Goal: Information Seeking & Learning: Learn about a topic

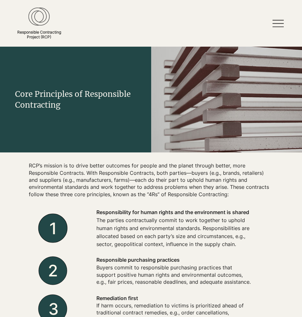
click at [281, 21] on icon at bounding box center [277, 23] width 11 height 11
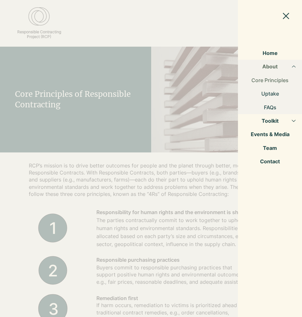
click at [287, 120] on button "Toolkit" at bounding box center [294, 120] width 16 height 13
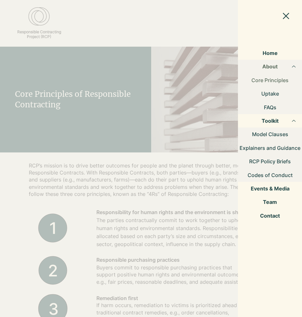
click at [287, 118] on button "Toolkit" at bounding box center [294, 120] width 16 height 13
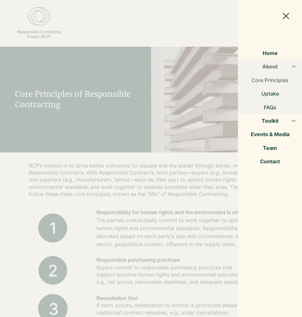
click at [272, 93] on link "Uptake" at bounding box center [270, 93] width 64 height 13
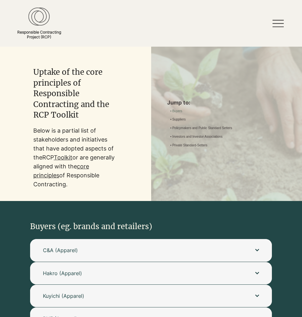
click at [274, 27] on icon at bounding box center [277, 26] width 11 height 1
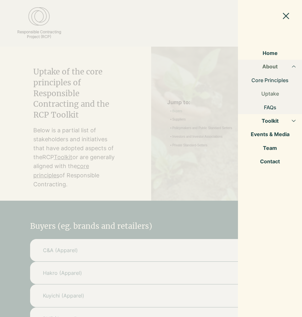
click at [289, 67] on button "About" at bounding box center [294, 66] width 16 height 13
click at [290, 121] on button "Toolkit" at bounding box center [294, 120] width 16 height 13
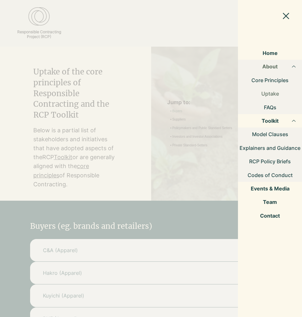
click at [281, 187] on link "Events & Media" at bounding box center [270, 188] width 64 height 13
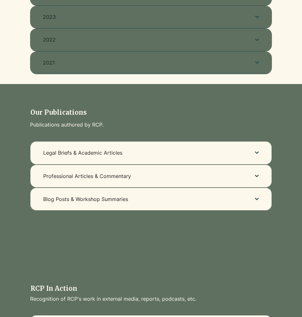
scroll to position [402, 0]
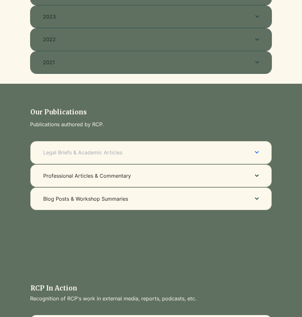
click at [265, 150] on button "Legal Briefs & Academic Articles" at bounding box center [150, 152] width 241 height 23
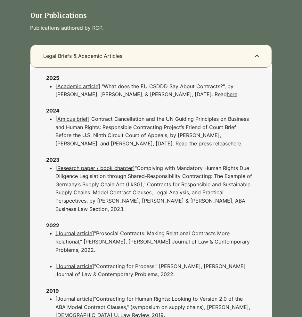
scroll to position [508, 0]
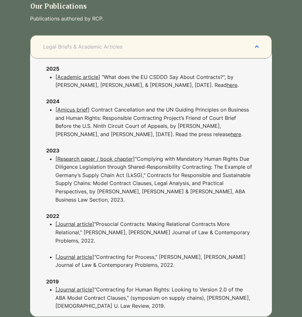
click at [262, 45] on button "Legal Briefs & Academic Articles" at bounding box center [150, 46] width 241 height 23
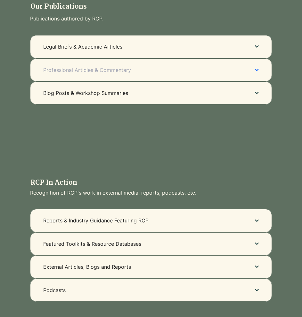
click at [255, 70] on icon "button" at bounding box center [257, 70] width 4 height 4
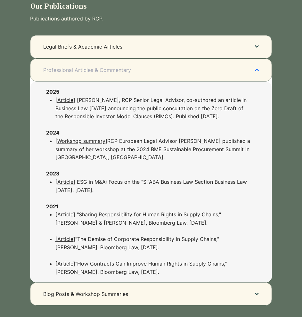
click at [247, 73] on button "Professional Articles & Commentary" at bounding box center [150, 70] width 241 height 23
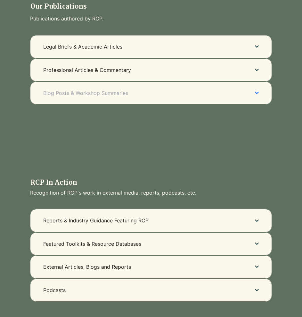
click at [255, 94] on icon "button" at bounding box center [257, 93] width 4 height 3
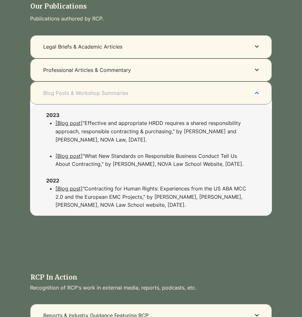
click at [255, 94] on icon "button" at bounding box center [257, 93] width 4 height 4
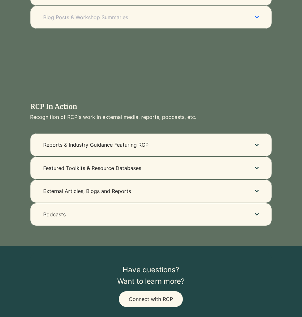
scroll to position [586, 0]
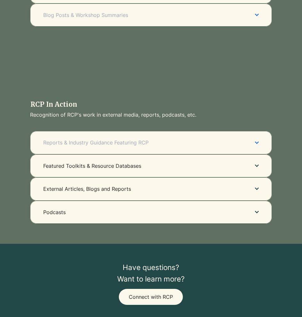
click at [266, 145] on button "Reports & Industry Guidance Featuring RCP" at bounding box center [150, 142] width 241 height 23
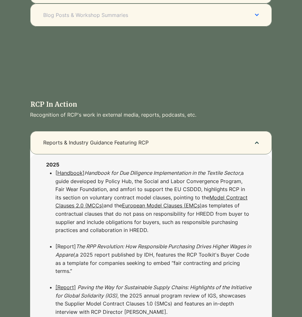
drag, startPoint x: 86, startPoint y: 174, endPoint x: 219, endPoint y: 237, distance: 146.7
click at [219, 237] on p "[ Handbook ] Handbook for Due Diligence Implementation in the Textile Sector, a…" at bounding box center [153, 206] width 196 height 74
click at [218, 237] on p "[ Handbook ] Handbook for Due Diligence Implementation in the Textile Sector, a…" at bounding box center [153, 206] width 196 height 74
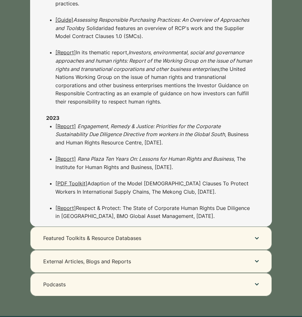
scroll to position [1171, 0]
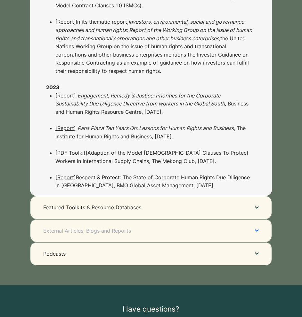
click at [260, 220] on button "External Articles, Blogs and Reports" at bounding box center [150, 230] width 241 height 23
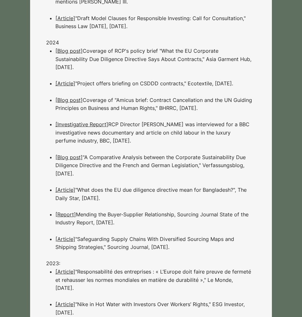
scroll to position [670, 0]
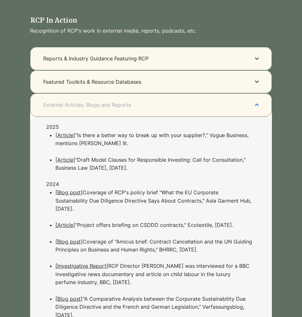
click at [250, 102] on button "External Articles, Blogs and Reports" at bounding box center [150, 104] width 241 height 23
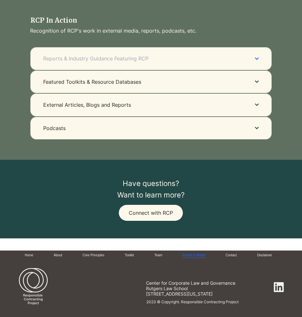
click at [261, 65] on button "Reports & Industry Guidance Featuring RCP" at bounding box center [150, 58] width 241 height 23
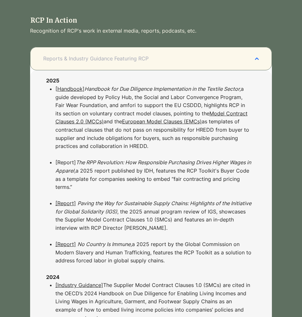
click at [250, 67] on button "Reports & Industry Guidance Featuring RCP" at bounding box center [150, 58] width 241 height 23
